Goal: Find contact information: Find contact information

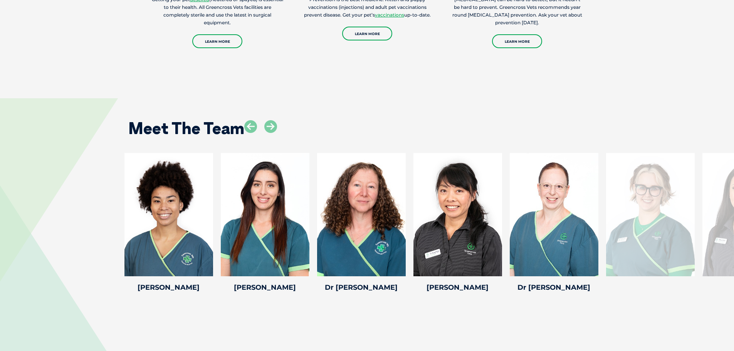
scroll to position [1079, 0]
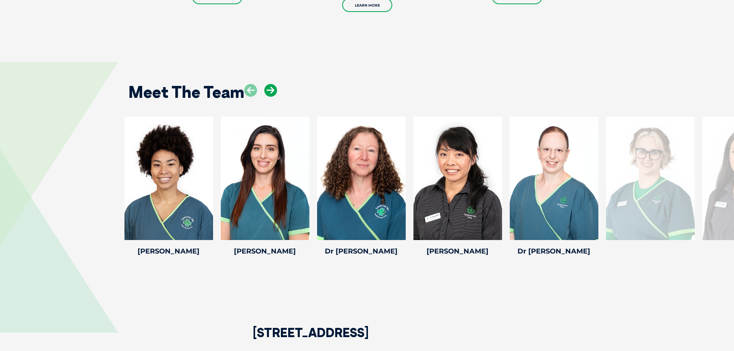
click at [271, 90] on icon at bounding box center [270, 90] width 13 height 13
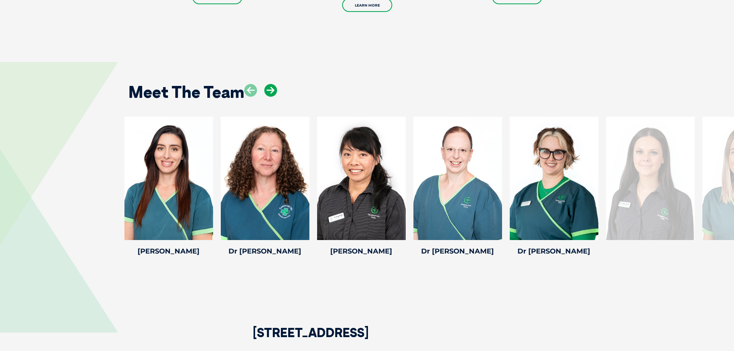
click at [271, 90] on icon at bounding box center [270, 90] width 13 height 13
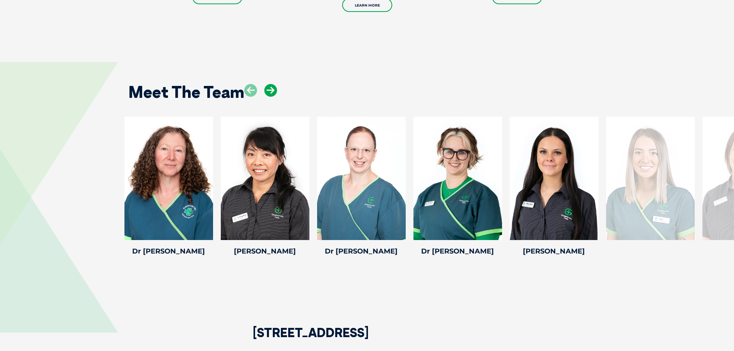
click at [271, 90] on icon at bounding box center [270, 90] width 13 height 13
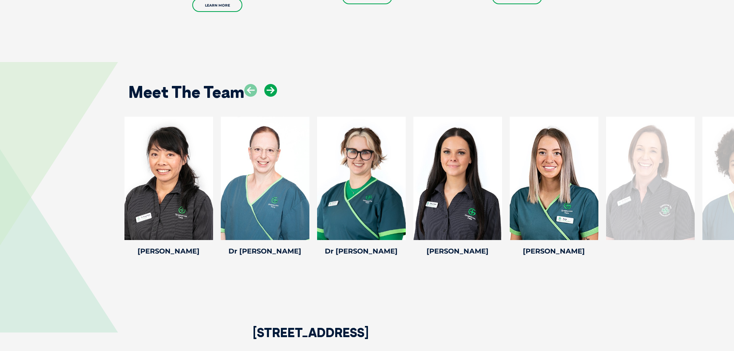
click at [271, 90] on icon at bounding box center [270, 90] width 13 height 13
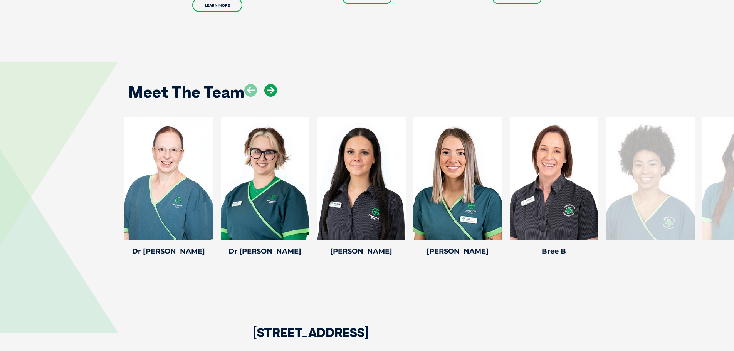
click at [271, 90] on icon at bounding box center [270, 90] width 13 height 13
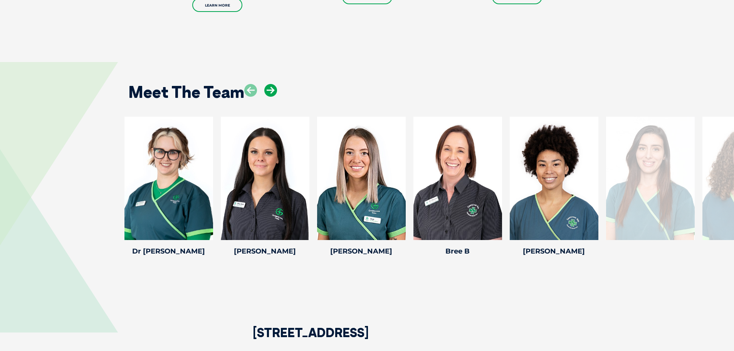
click at [271, 90] on icon at bounding box center [270, 90] width 13 height 13
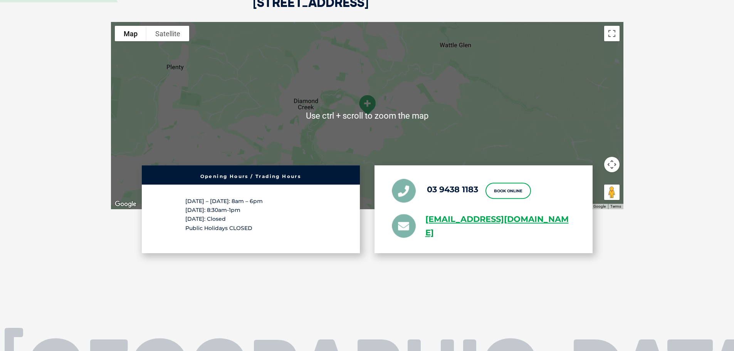
scroll to position [1425, 0]
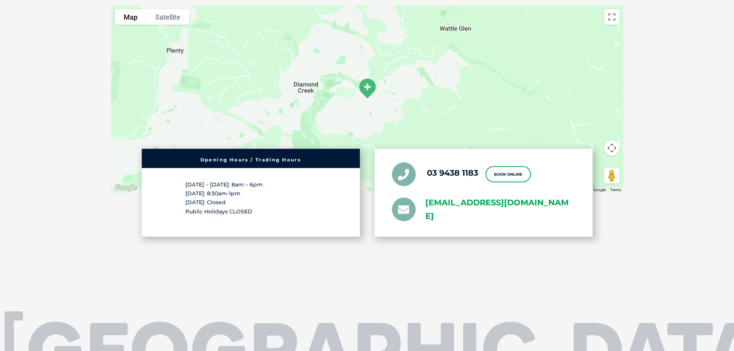
click at [435, 204] on link "[EMAIL_ADDRESS][DOMAIN_NAME]" at bounding box center [500, 209] width 150 height 27
click at [525, 215] on link "[EMAIL_ADDRESS][DOMAIN_NAME]" at bounding box center [500, 209] width 150 height 27
click at [538, 253] on div "[STREET_ADDRESS] To navigate the map with touch gestures double-tap and hold yo…" at bounding box center [367, 96] width 528 height 369
